Goal: Check status

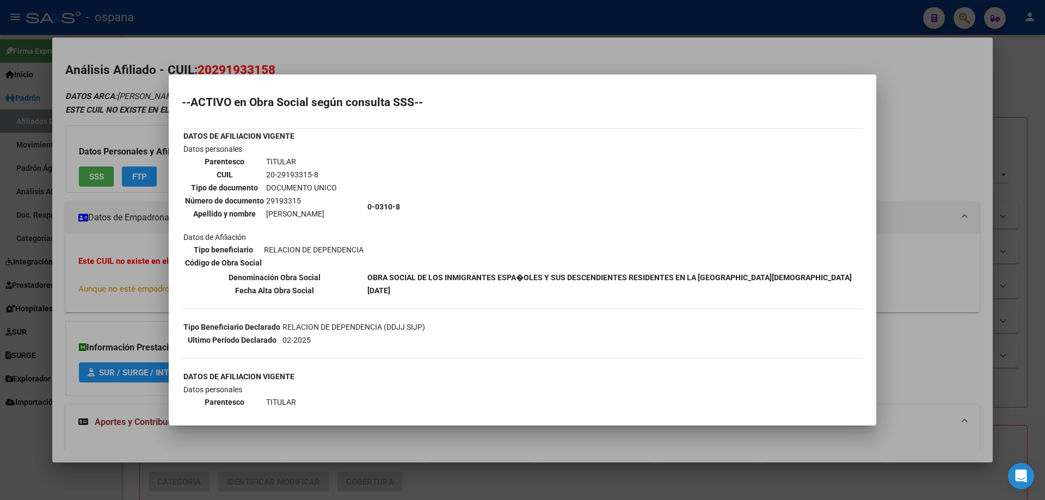
click at [0, 195] on div at bounding box center [522, 250] width 1045 height 500
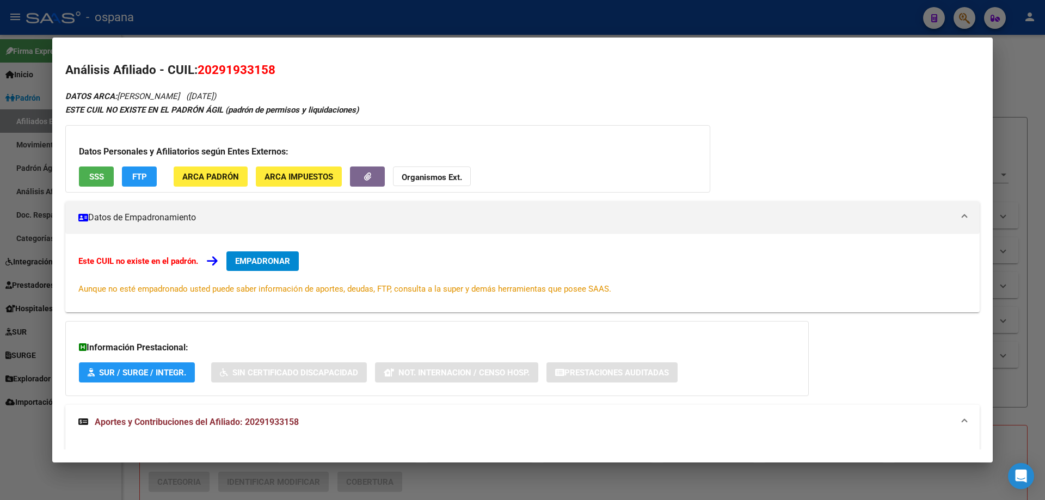
click at [0, 195] on div at bounding box center [522, 250] width 1045 height 500
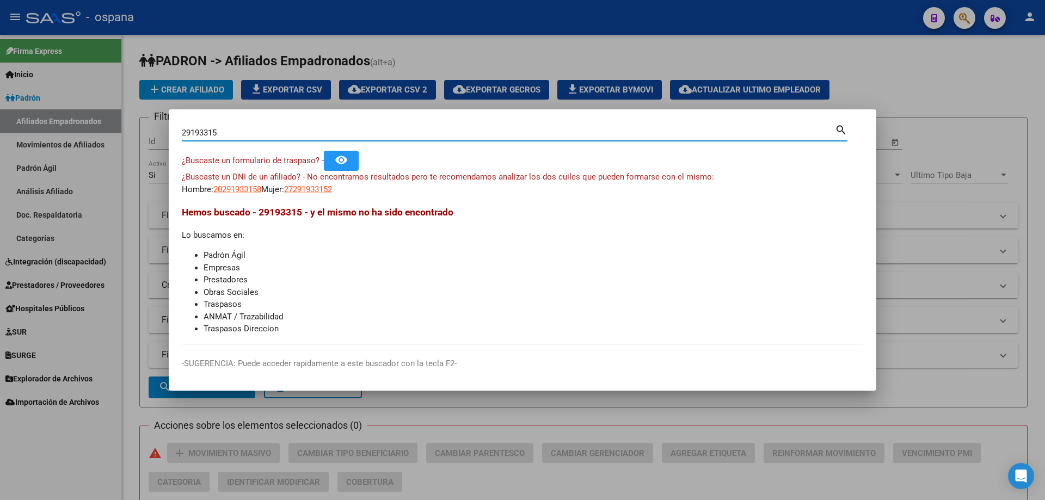
drag, startPoint x: 226, startPoint y: 132, endPoint x: 162, endPoint y: 116, distance: 66.8
click at [162, 116] on div "29193315 Buscar (apellido, dni, cuil, nro traspaso, cuit, obra social) search ¿…" at bounding box center [522, 250] width 1045 height 500
type input "27118081"
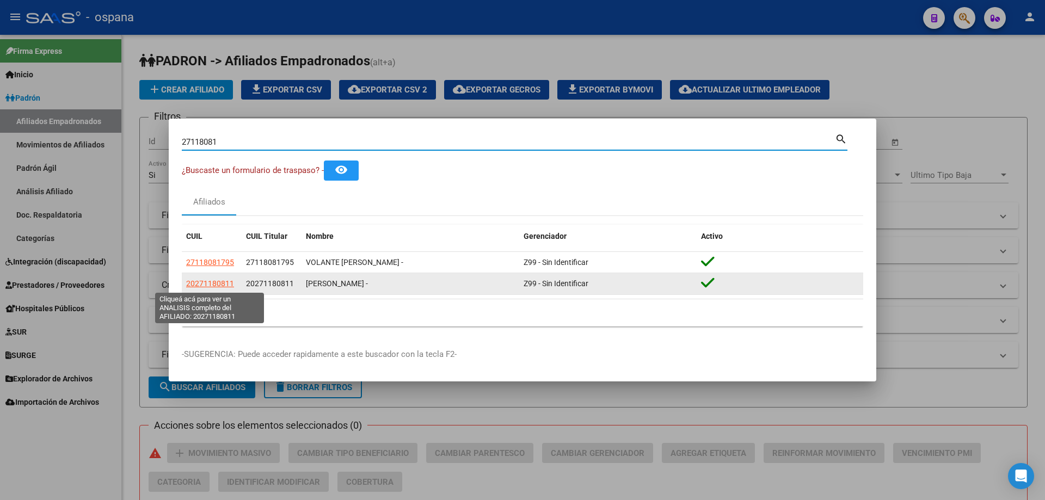
click at [213, 283] on span "20271180811" at bounding box center [210, 283] width 48 height 9
type textarea "20271180811"
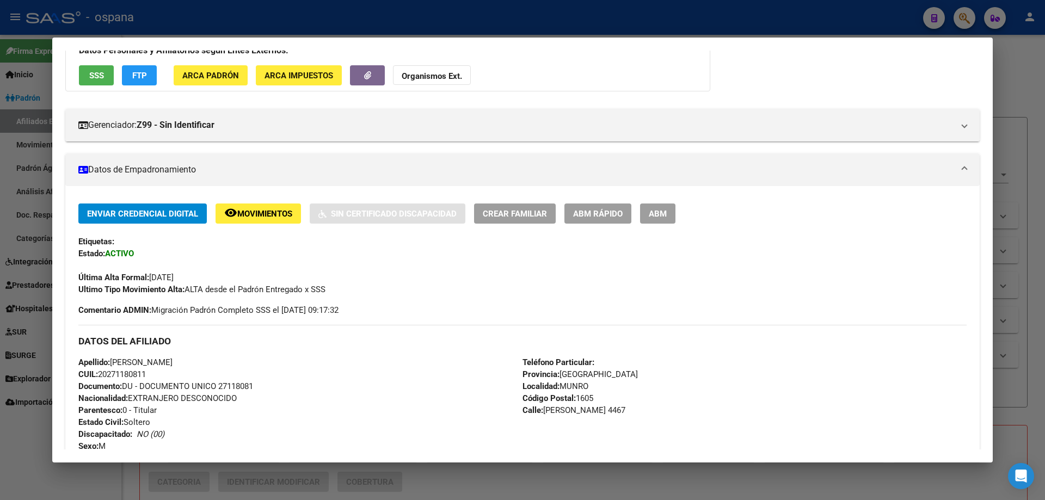
scroll to position [24, 0]
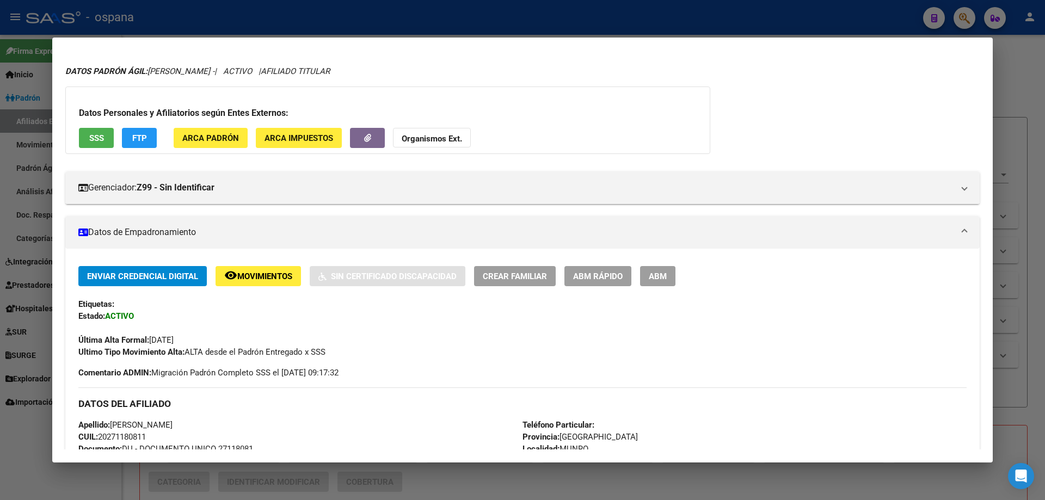
click at [100, 129] on button "SSS" at bounding box center [96, 138] width 35 height 20
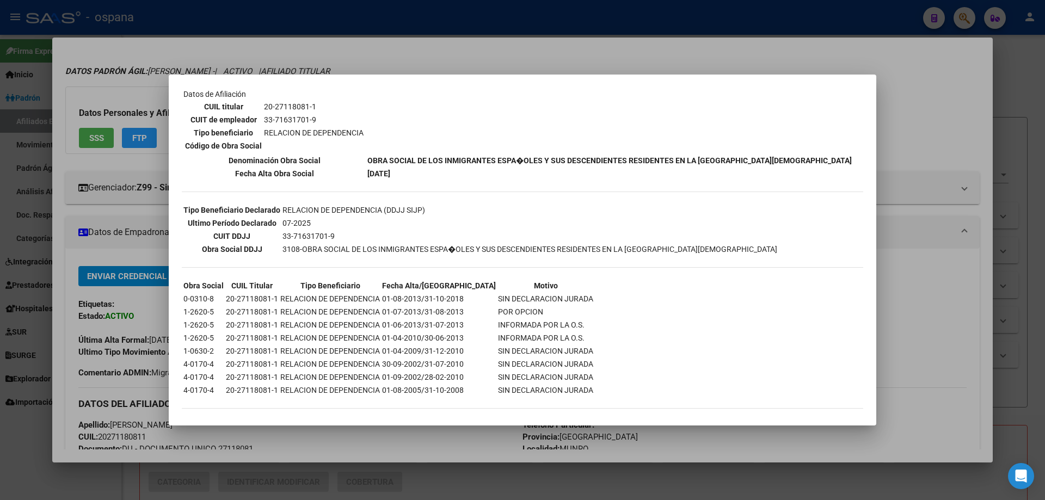
scroll to position [189, 0]
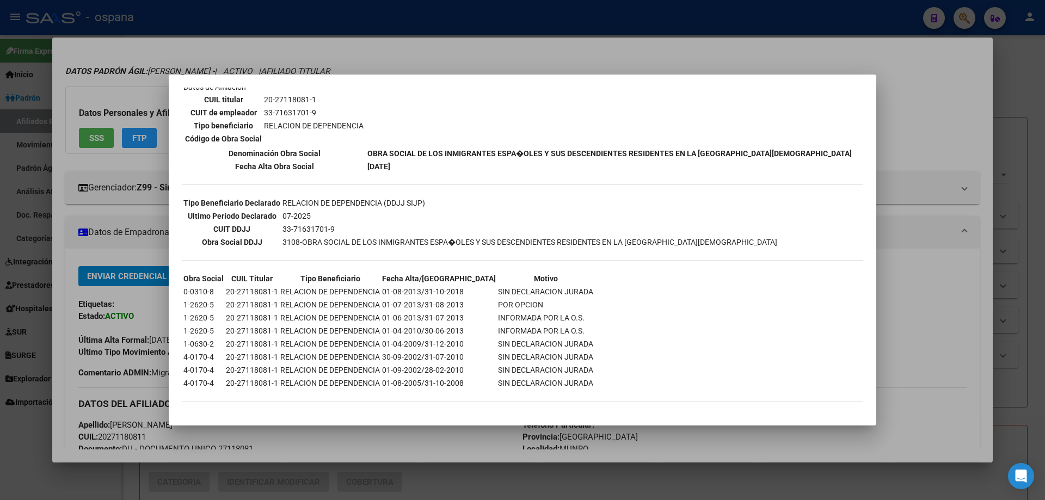
click at [112, 230] on div at bounding box center [522, 250] width 1045 height 500
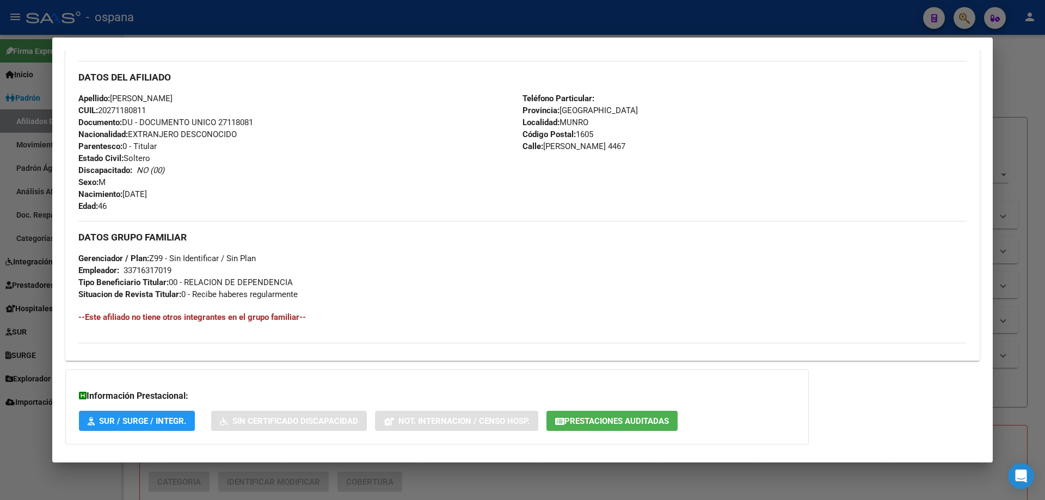
scroll to position [405, 0]
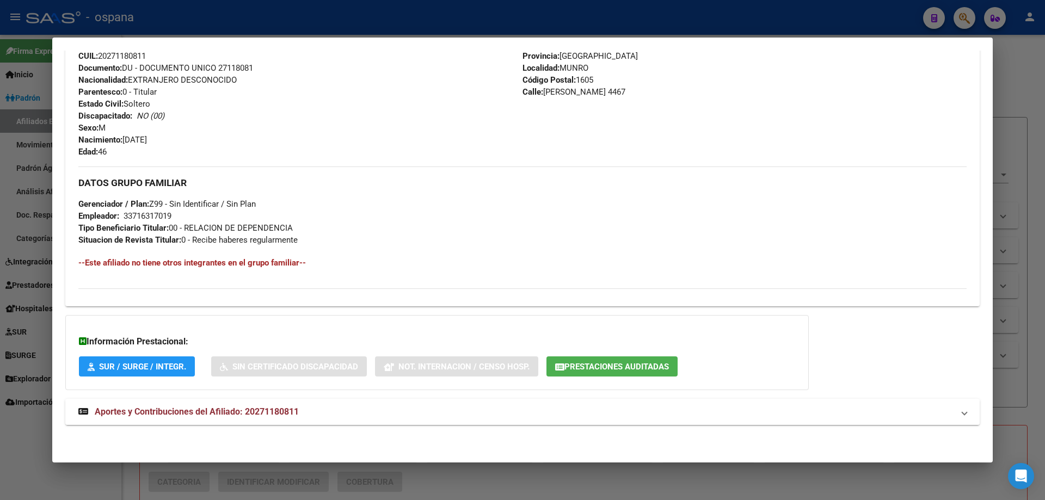
click at [167, 406] on strong "Aportes y Contribuciones del Afiliado: 20271180811" at bounding box center [188, 411] width 220 height 13
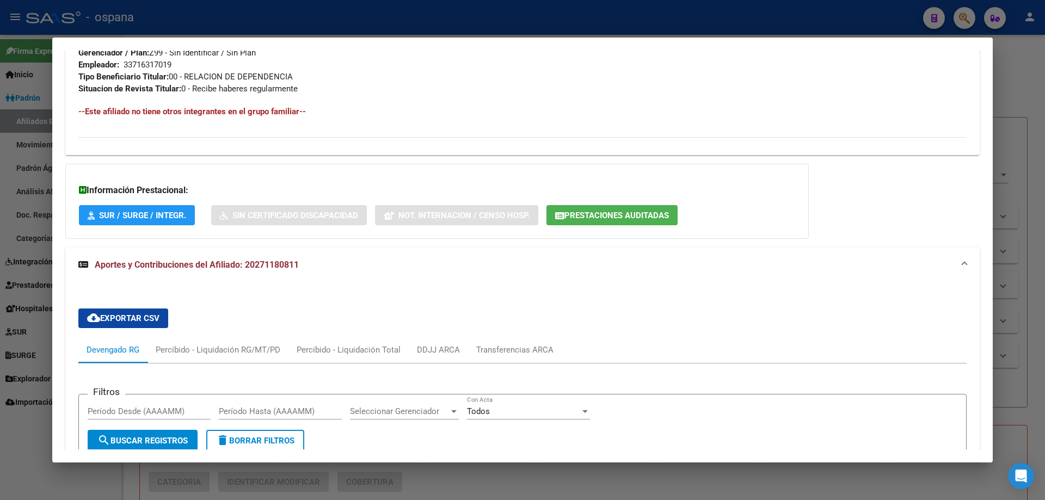
scroll to position [671, 0]
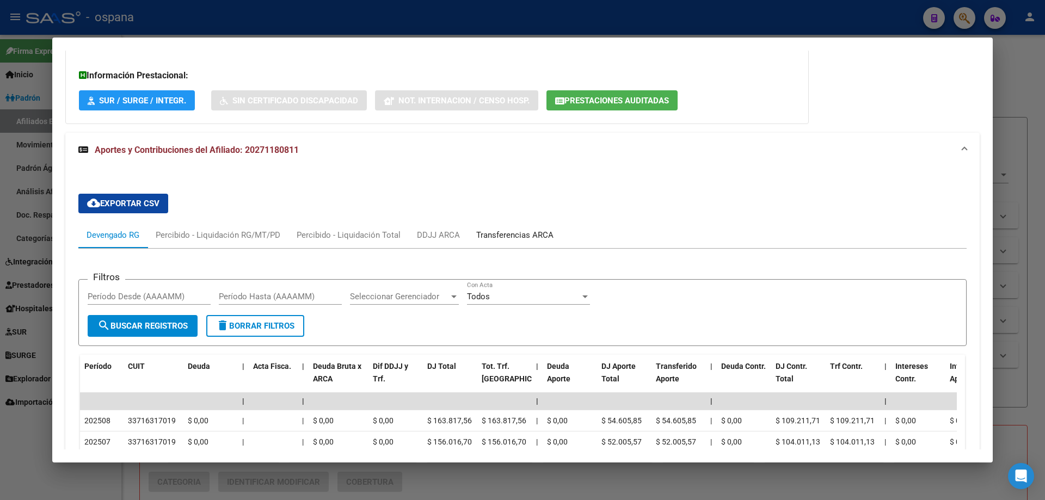
click at [524, 230] on div "Transferencias ARCA" at bounding box center [514, 235] width 77 height 12
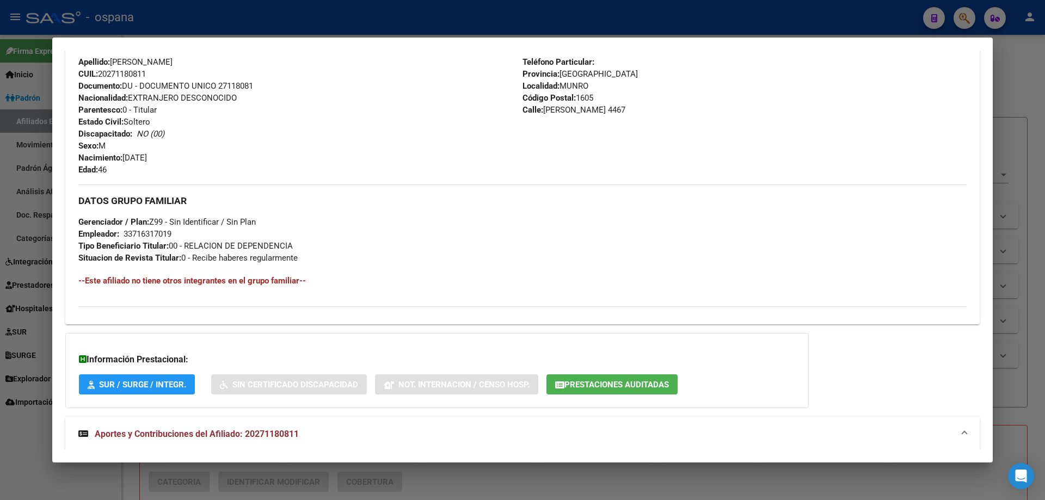
scroll to position [381, 0]
